Goal: Information Seeking & Learning: Learn about a topic

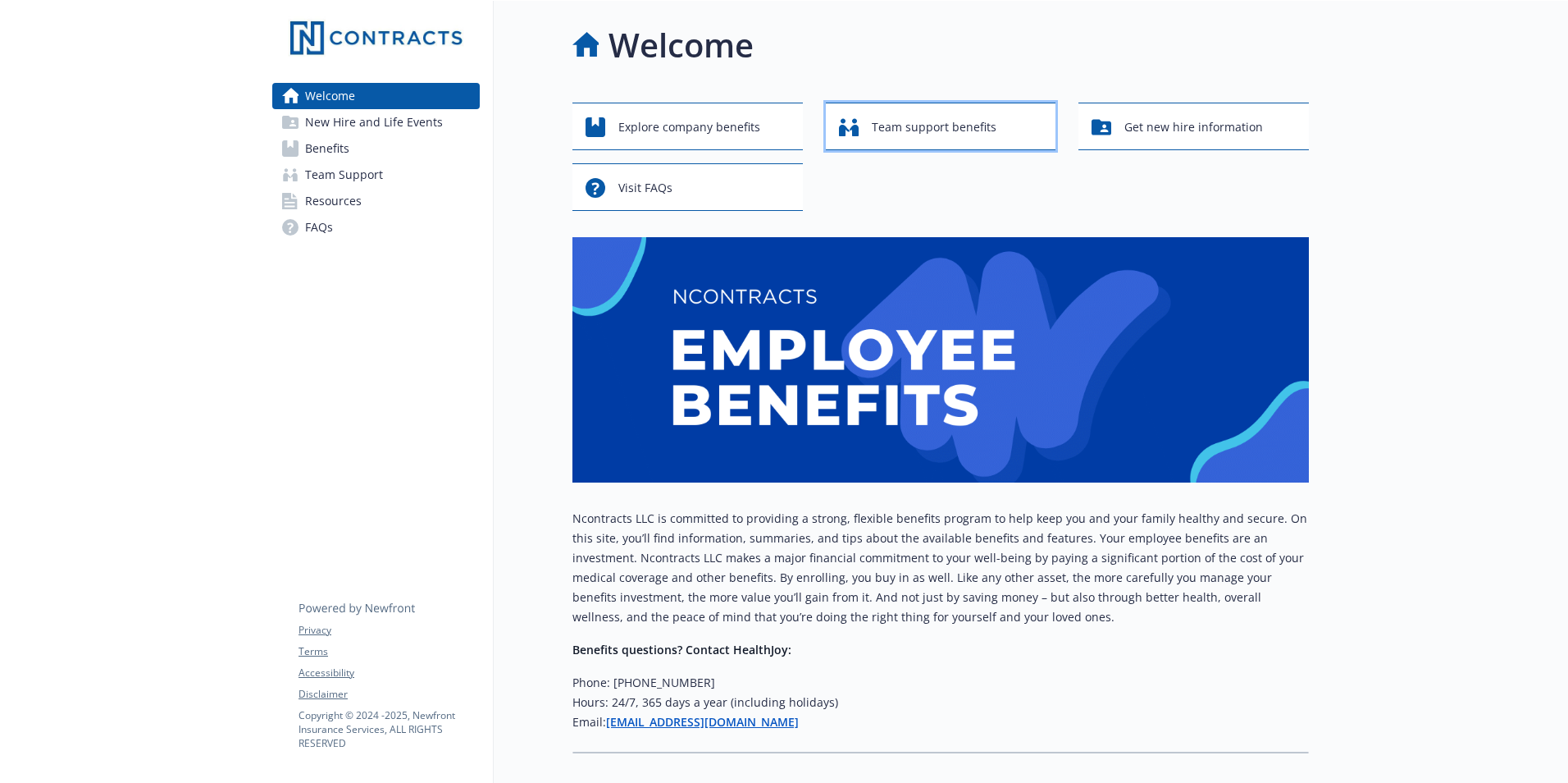
click at [954, 137] on span "Team support benefits" at bounding box center [934, 127] width 125 height 31
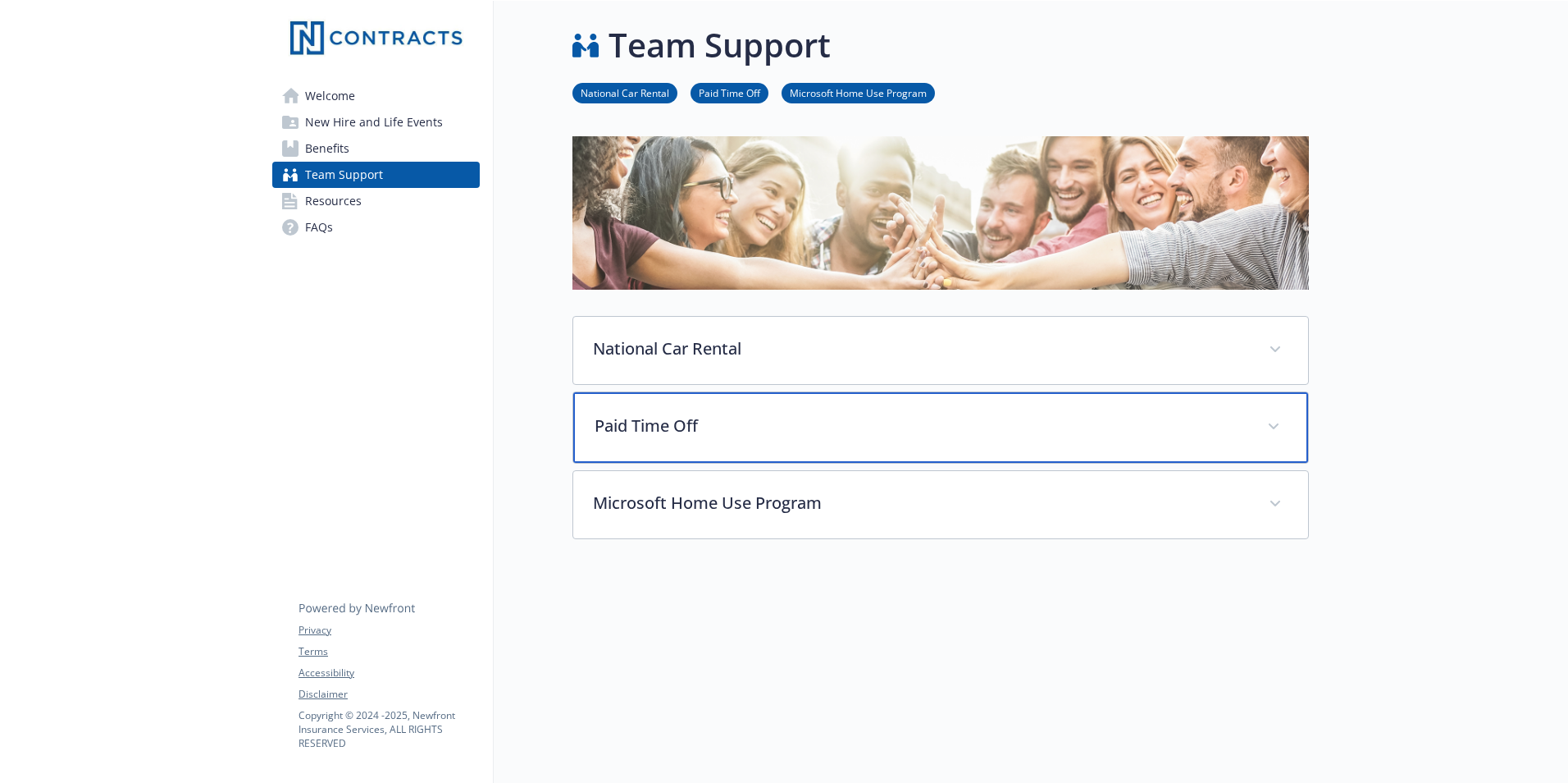
click at [1271, 421] on span at bounding box center [1273, 426] width 26 height 26
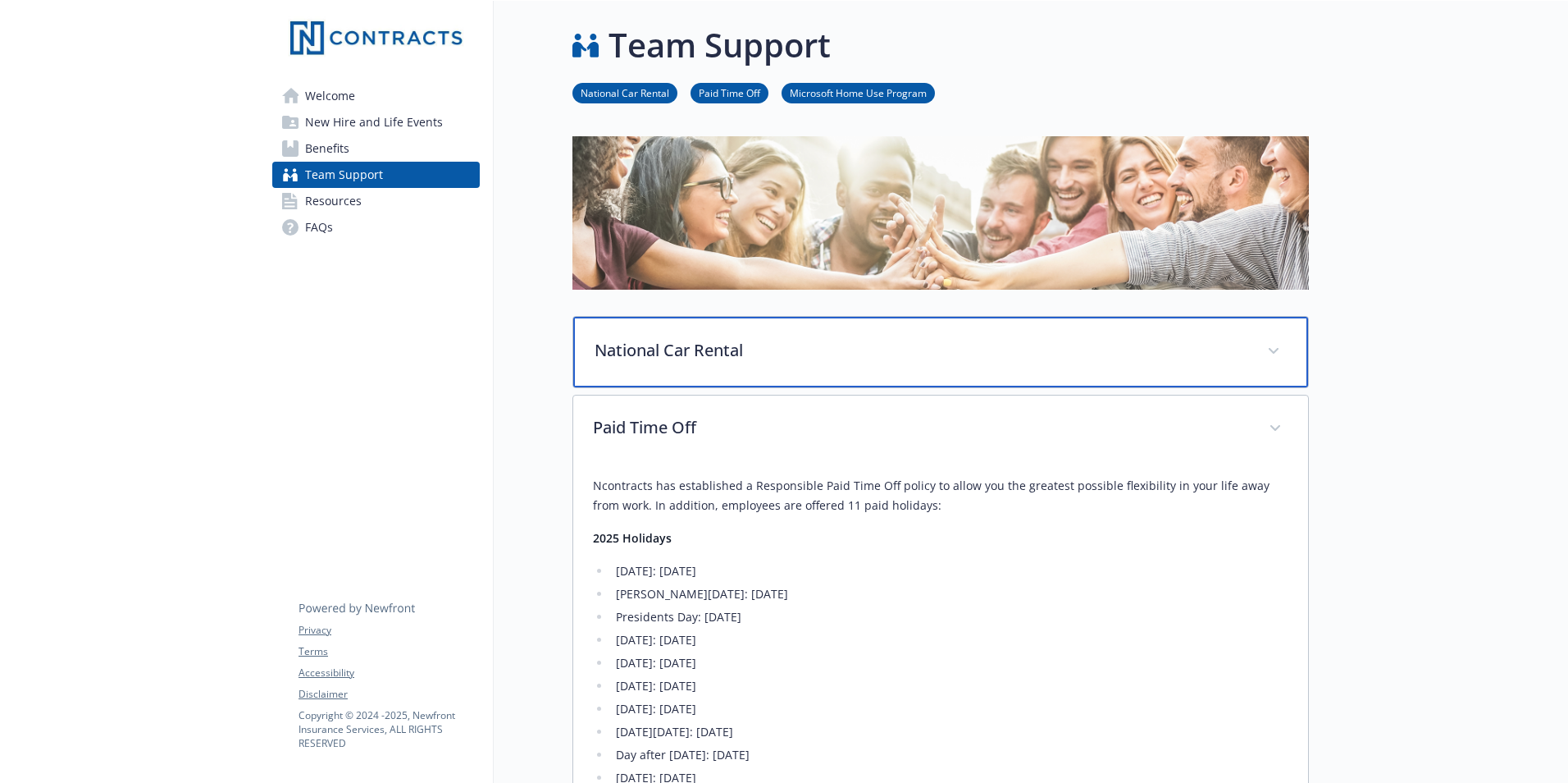
click at [1243, 344] on p "National Car Rental" at bounding box center [921, 350] width 653 height 24
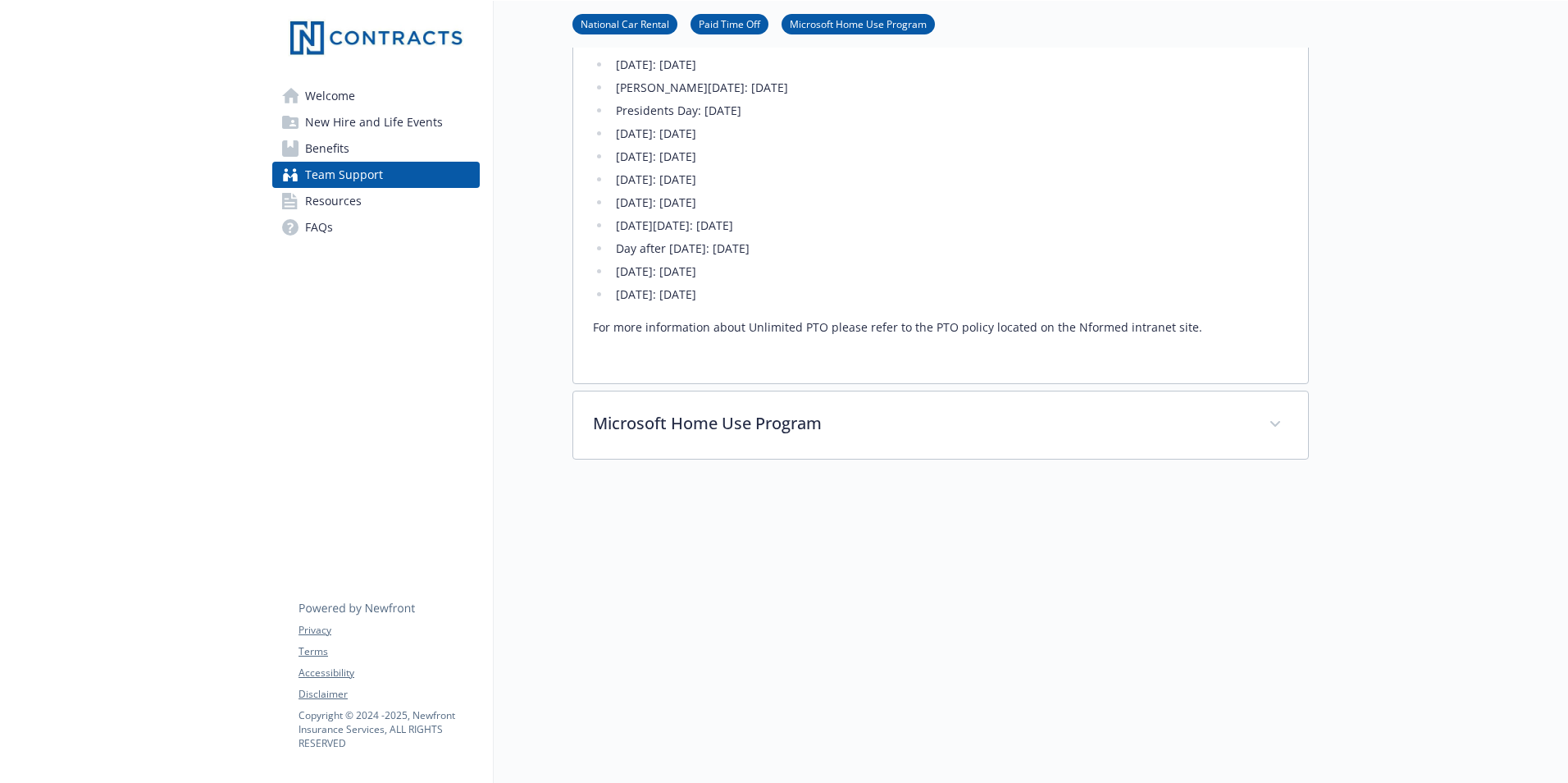
scroll to position [1006, 0]
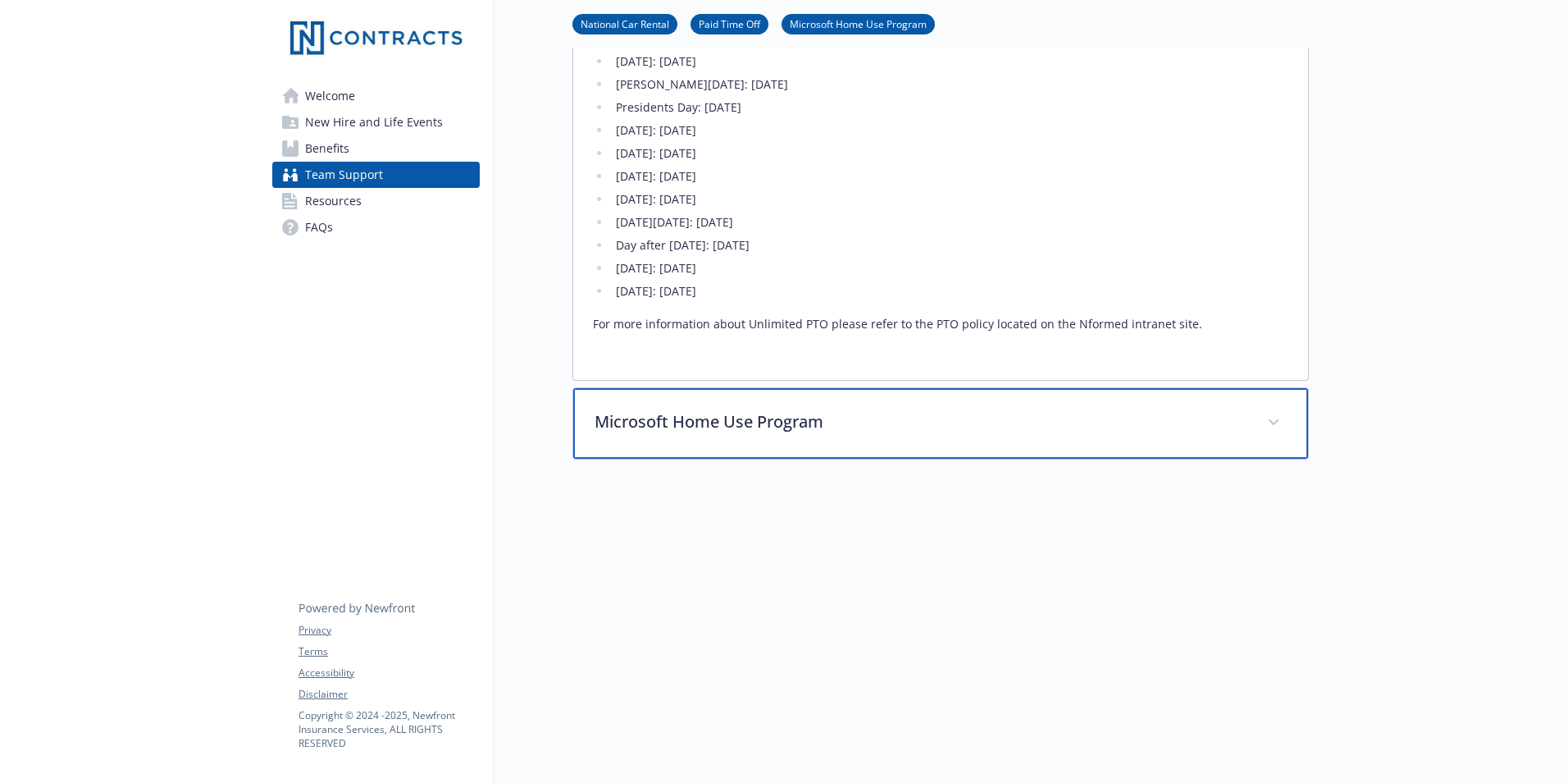
click at [1209, 414] on p "Microsoft Home Use Program" at bounding box center [921, 421] width 653 height 24
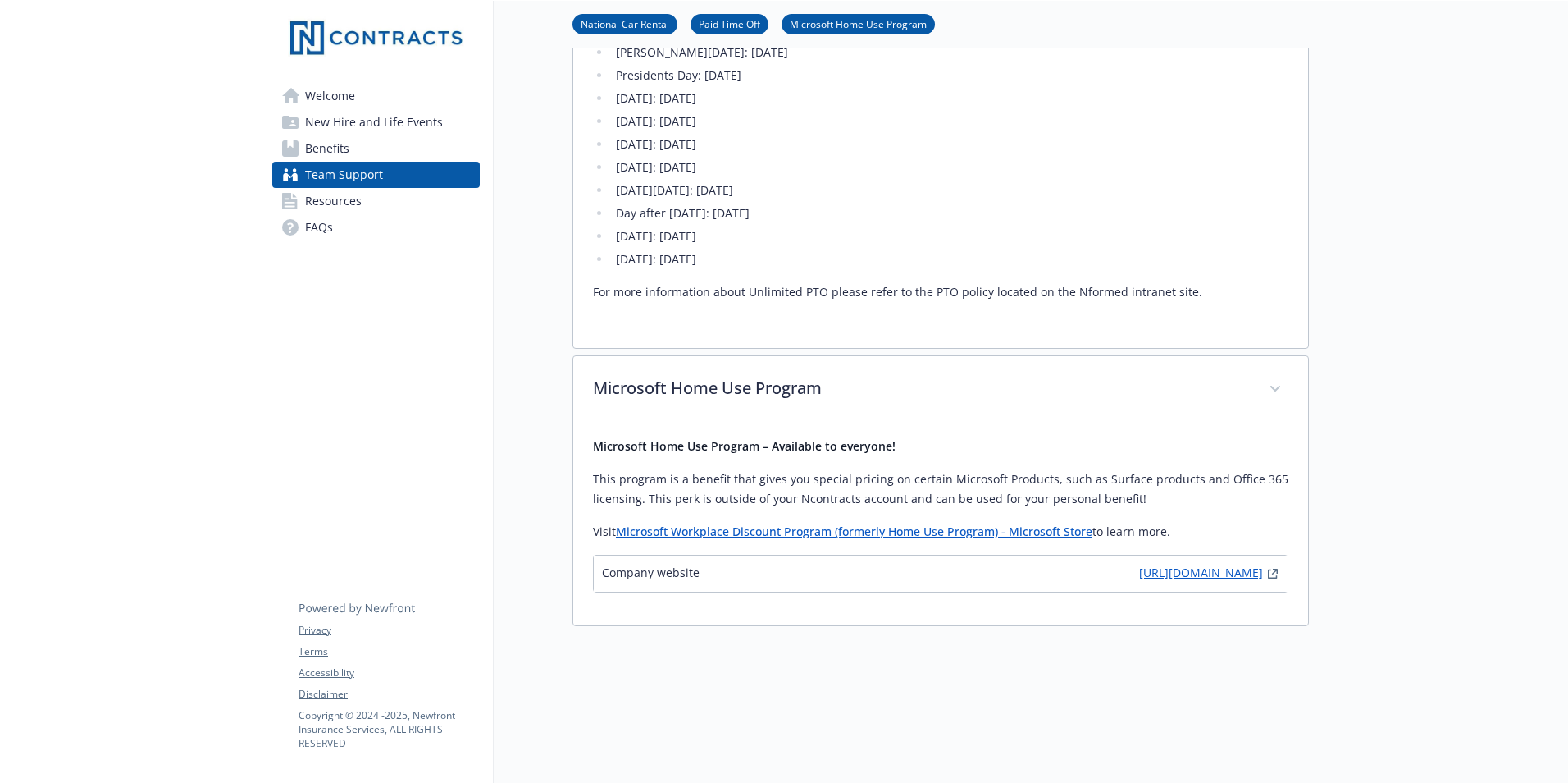
click at [1139, 583] on link "[URL][DOMAIN_NAME]" at bounding box center [1201, 574] width 124 height 19
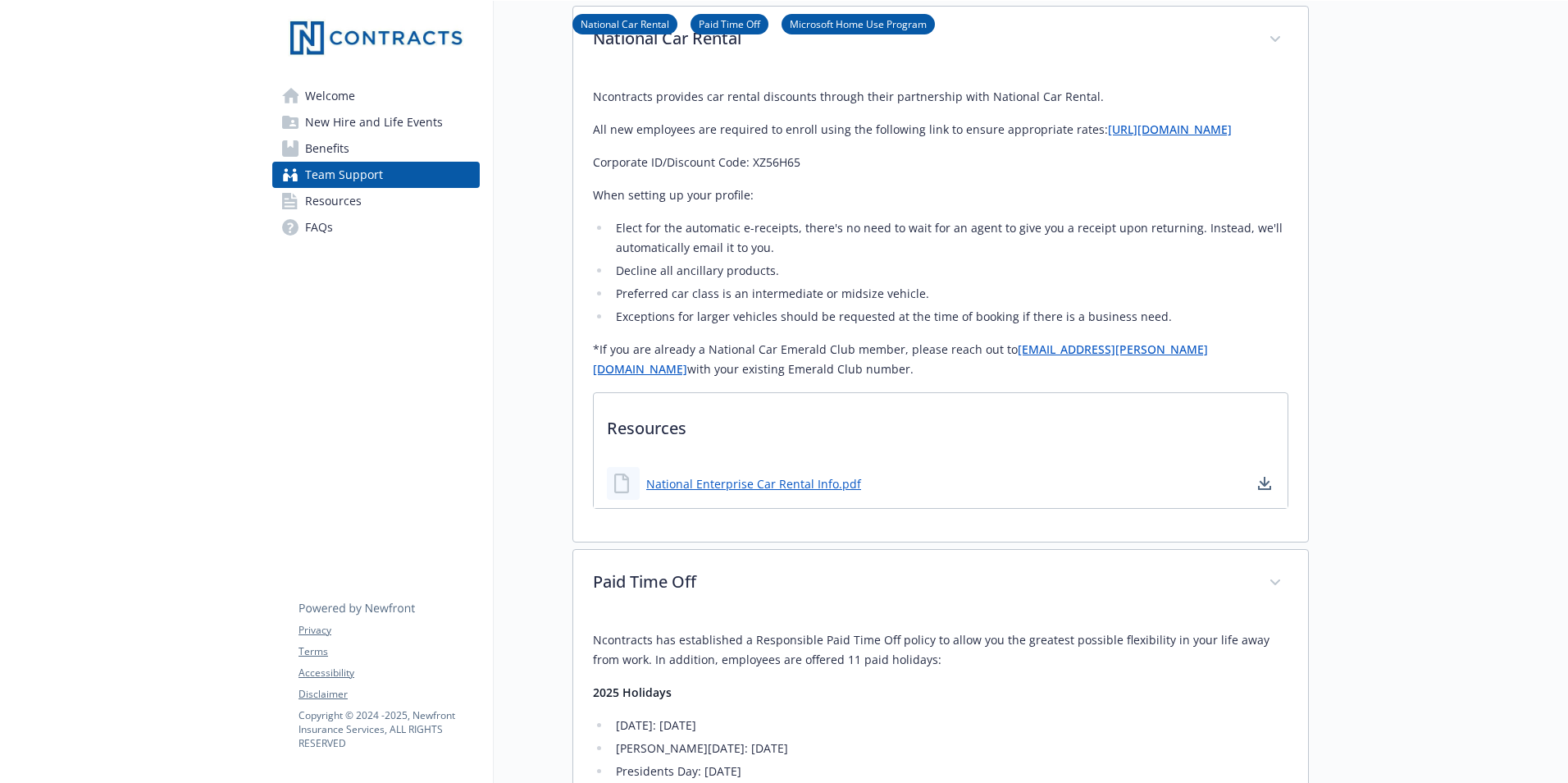
scroll to position [0, 0]
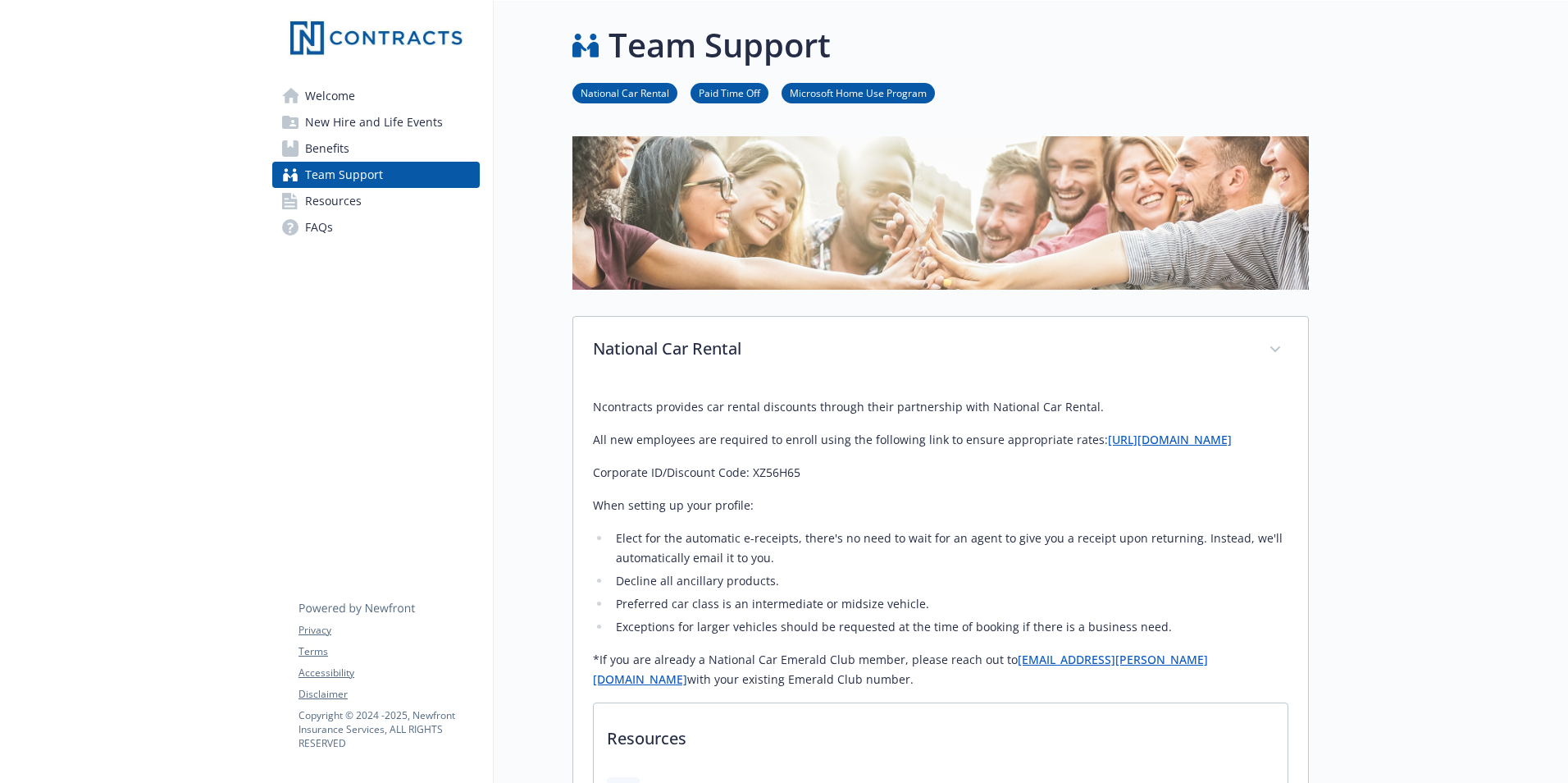
click at [333, 153] on span "Benefits" at bounding box center [327, 148] width 45 height 26
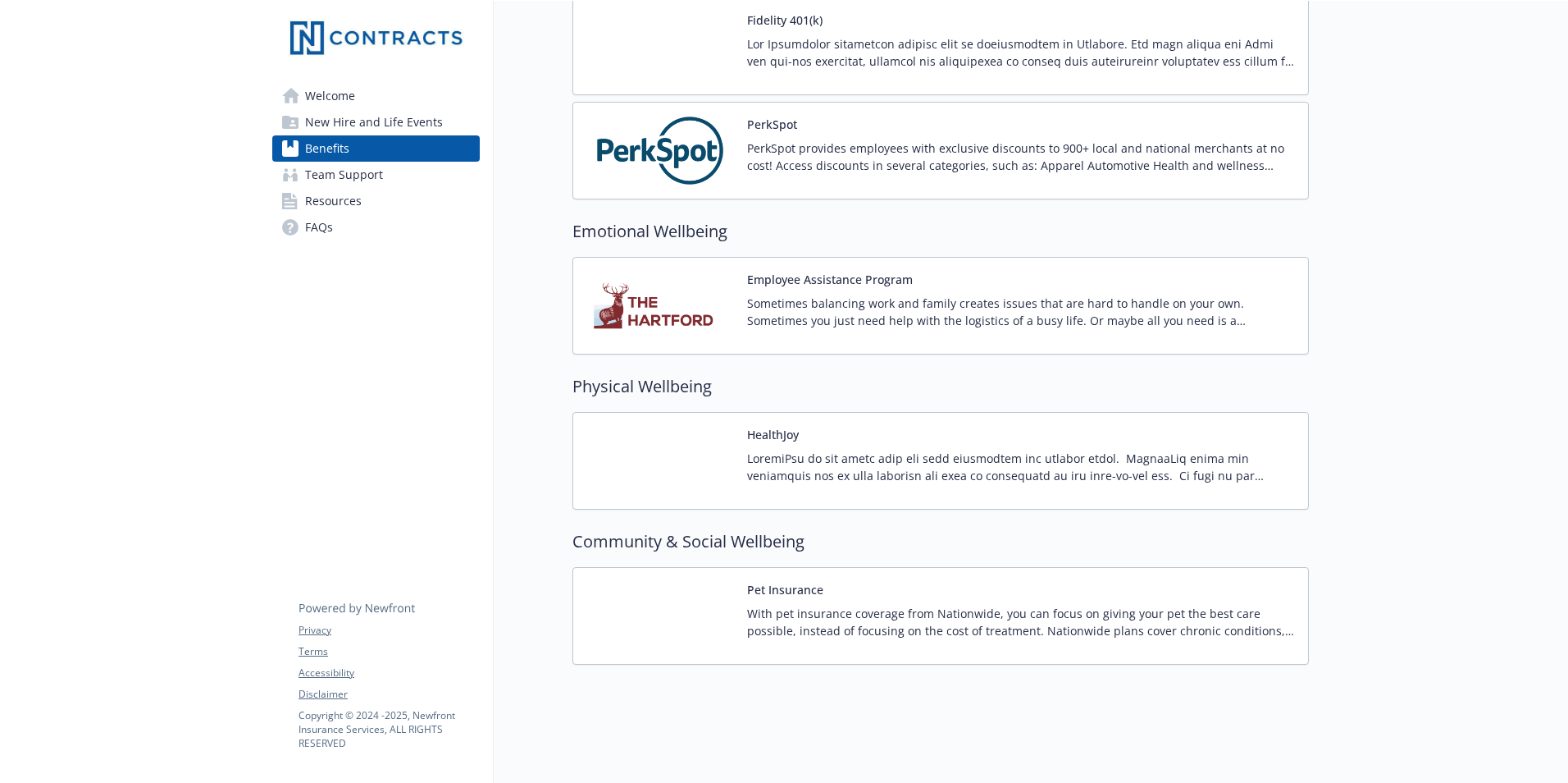
scroll to position [2065, 0]
click at [335, 126] on span "New Hire and Life Events" at bounding box center [374, 122] width 138 height 26
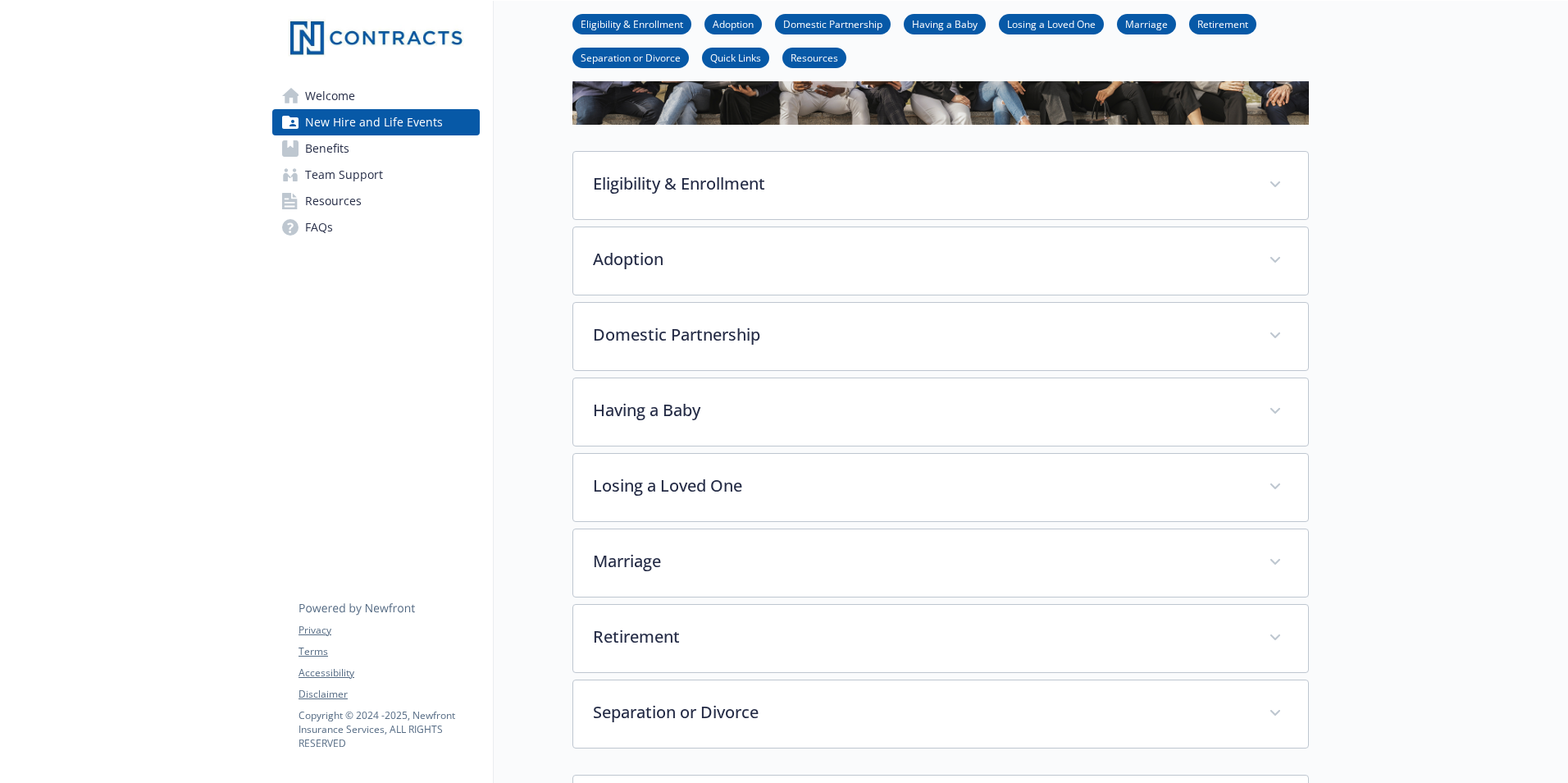
scroll to position [281, 0]
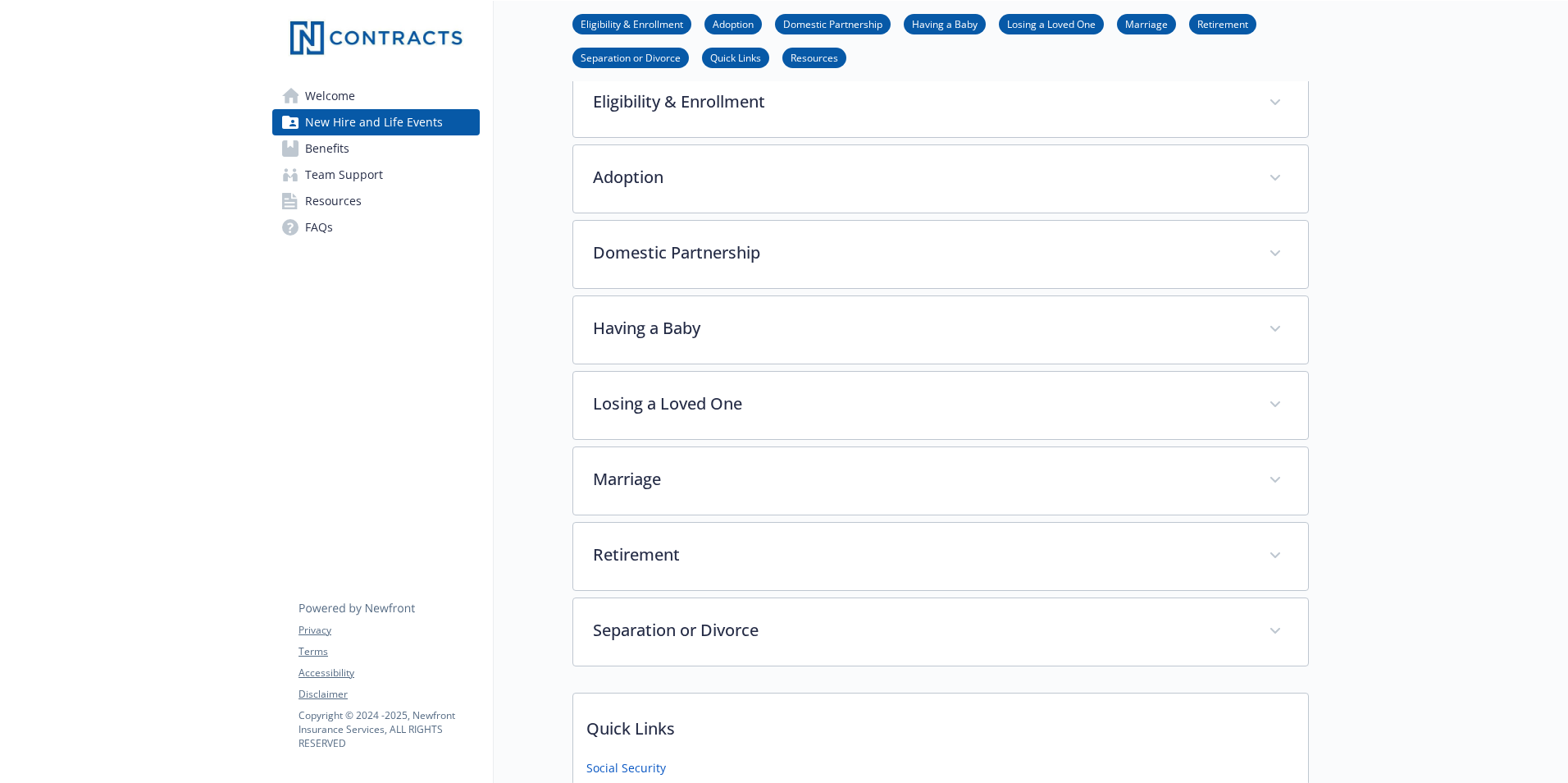
click at [323, 98] on span "Welcome" at bounding box center [330, 95] width 50 height 26
